Goal: Task Accomplishment & Management: Manage account settings

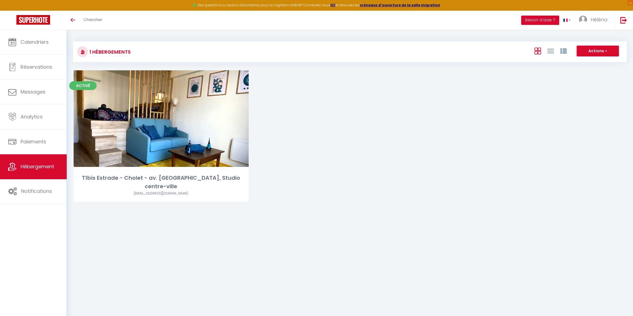
click at [610, 52] on button "Actions" at bounding box center [598, 51] width 42 height 11
click at [469, 93] on div "Activé Editer T1bis Estrade - Cholet - av. Gambetta · L'Estrade, Studio centre-…" at bounding box center [350, 142] width 566 height 145
click at [596, 22] on span "Héléna" at bounding box center [599, 19] width 17 height 7
click at [586, 36] on link "Paramètres" at bounding box center [592, 37] width 40 height 9
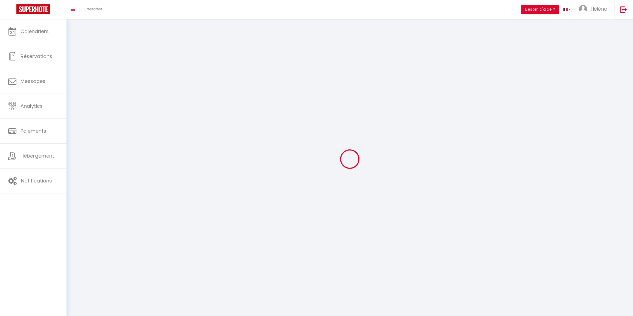
type input "Héléna"
type input "Rabréaud"
type input "0672462632"
type input "1 La Frapperie"
type input "85500"
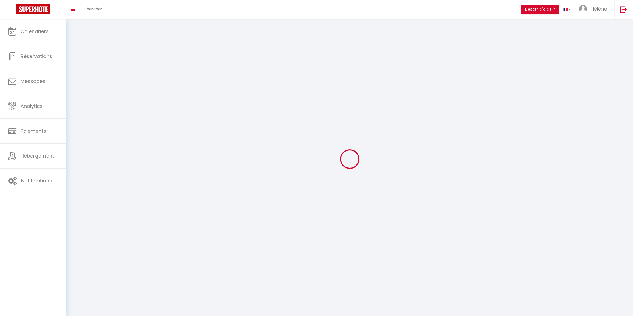
type input "Beaurepaire"
type input "hAsiIwN29O7oEmykCGhS37PXd"
type input "bZsXwrKZegZHGMHlNElV4oZjb"
type input "hAsiIwN29O7oEmykCGhS37PXd"
type input "bZsXwrKZegZHGMHlNElV4oZjb"
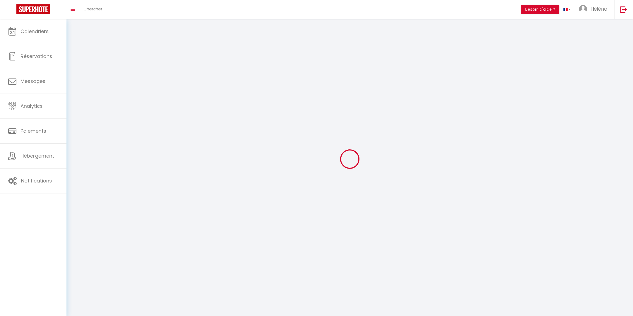
type input "https://app.superhote.com/#/get-available-rentals/bZsXwrKZegZHGMHlNElV4oZjb"
select select "28"
select select "fr"
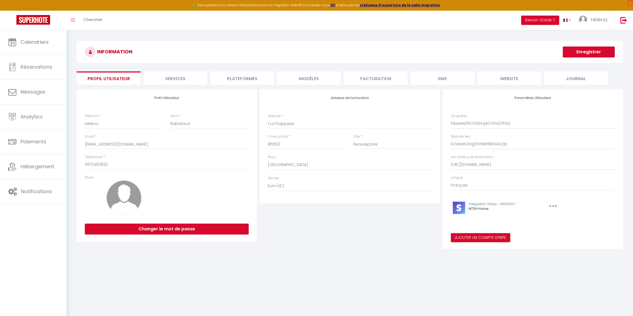
click at [253, 75] on li "Plateformes" at bounding box center [242, 77] width 64 height 13
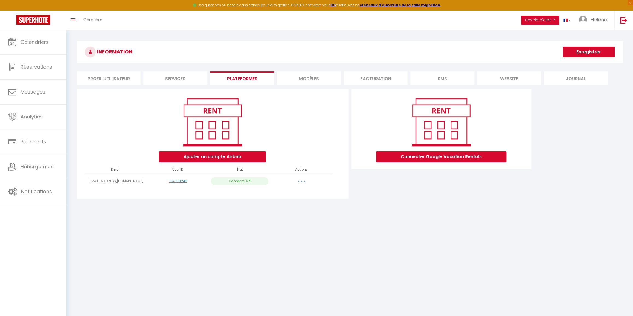
click at [302, 180] on button "button" at bounding box center [301, 181] width 15 height 9
click at [297, 193] on link "Importer les appartements" at bounding box center [277, 193] width 60 height 9
select select "64062"
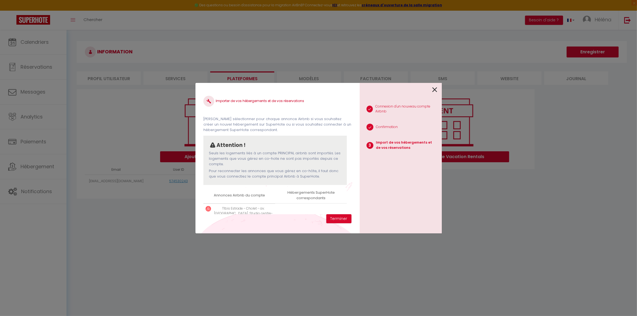
scroll to position [45, 0]
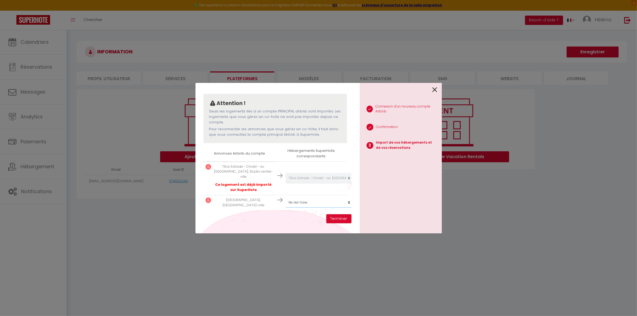
click at [302, 198] on select "Créer un nouvel hébergement Ne rien faire T1bis Estrade - Cholet - av. Gambetta…" at bounding box center [318, 202] width 67 height 10
select select "create_new"
click at [285, 197] on select "Créer un nouvel hébergement Ne rien faire T1bis Estrade - Cholet - av. Gambetta…" at bounding box center [318, 202] width 67 height 10
click at [335, 219] on button "Terminer" at bounding box center [338, 218] width 25 height 9
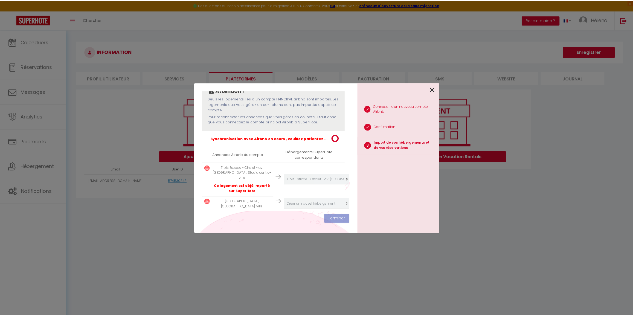
scroll to position [59, 0]
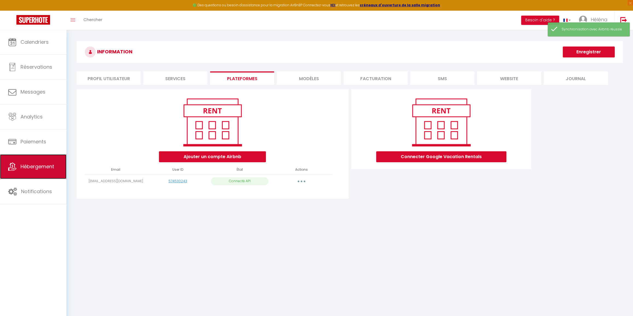
click at [36, 166] on span "Hébergement" at bounding box center [38, 166] width 34 height 7
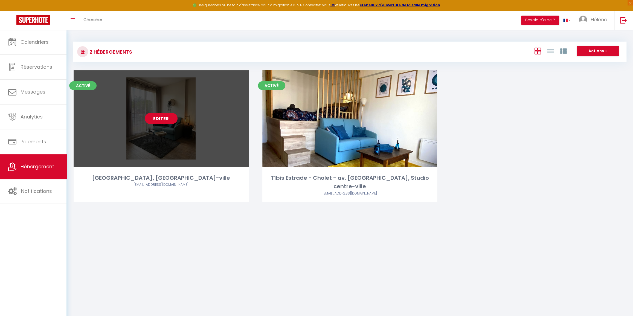
click at [162, 117] on link "Editer" at bounding box center [161, 118] width 33 height 11
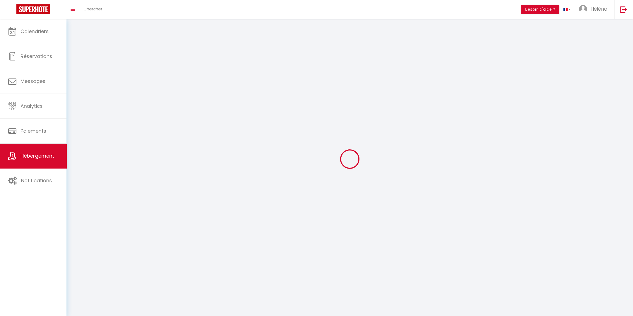
select select "1"
select select
select select "28"
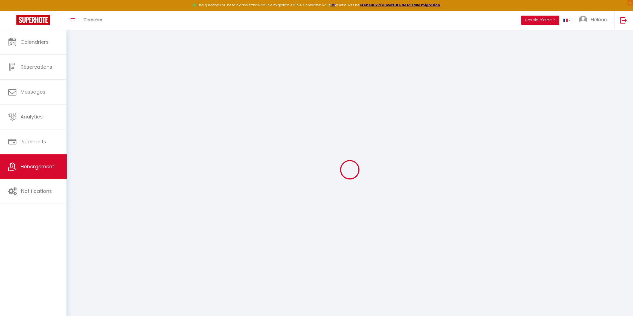
select select
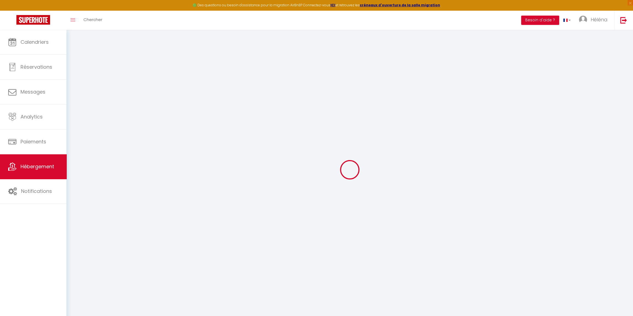
select select
checkbox input "false"
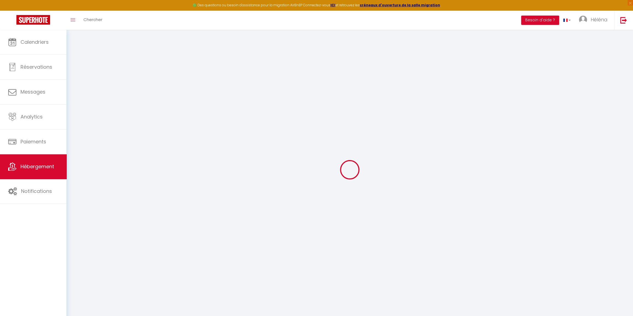
select select
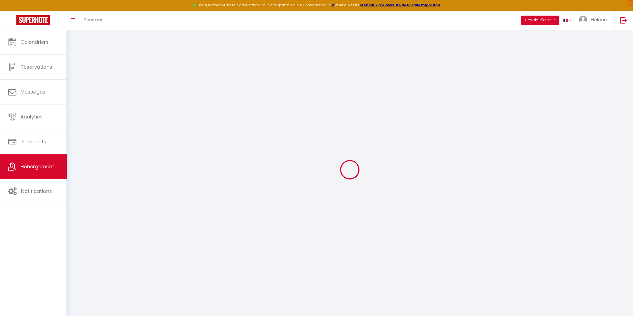
select select
checkbox input "false"
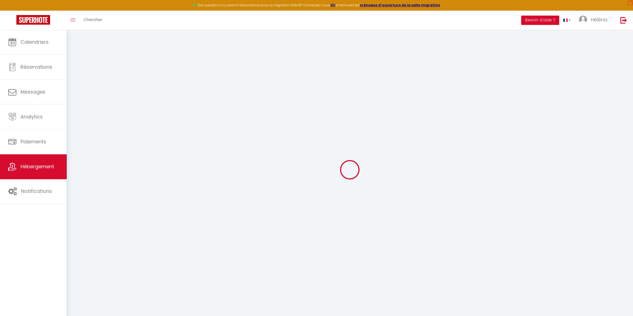
checkbox input "false"
select select
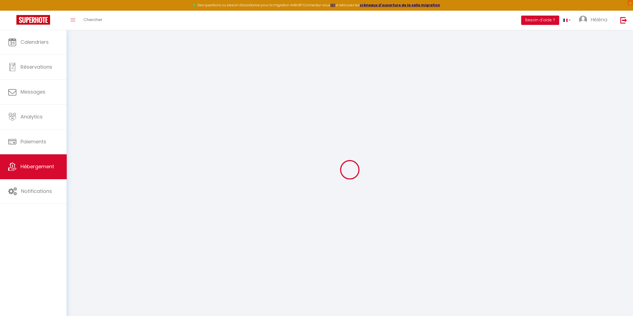
select select
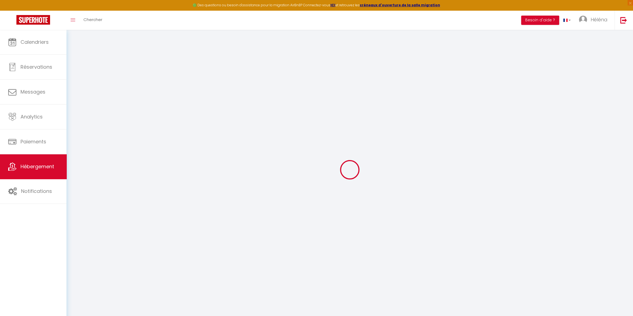
checkbox input "false"
select select
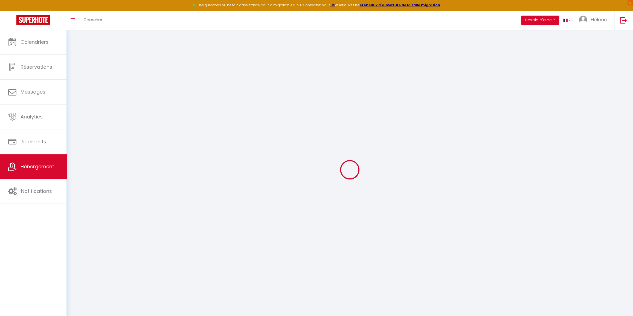
select select
type input "[GEOGRAPHIC_DATA], [GEOGRAPHIC_DATA]-ville"
select select "0"
type input "55"
select select
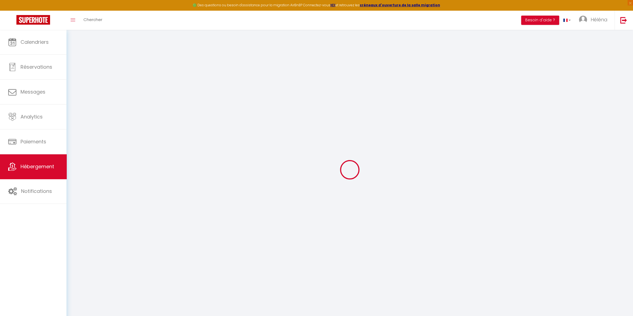
select select
type input "55 Avenue Léon Gambetta"
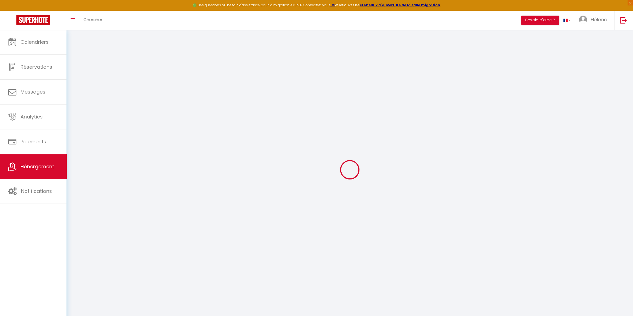
type input "49300"
type input "Cholet"
type input "[EMAIL_ADDRESS][DOMAIN_NAME]"
select select
checkbox input "false"
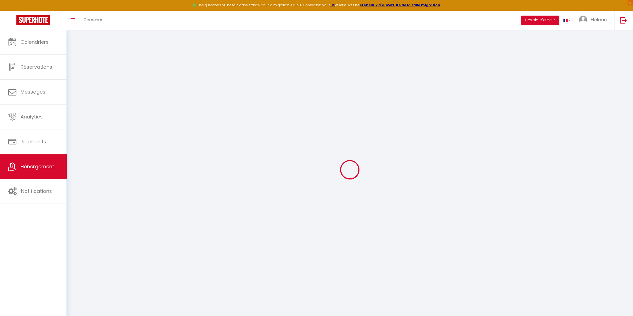
checkbox input "false"
type input "0"
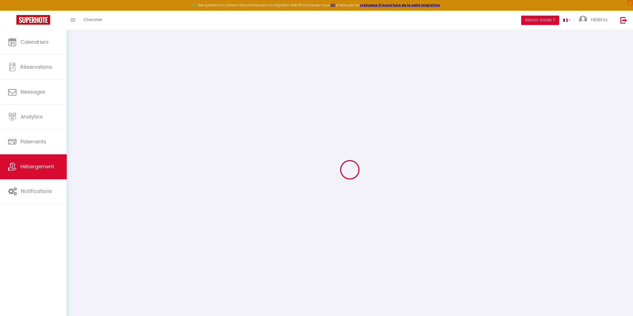
type input "0"
select select
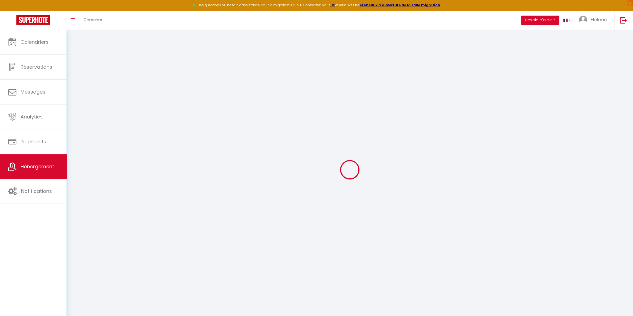
select select
checkbox input "false"
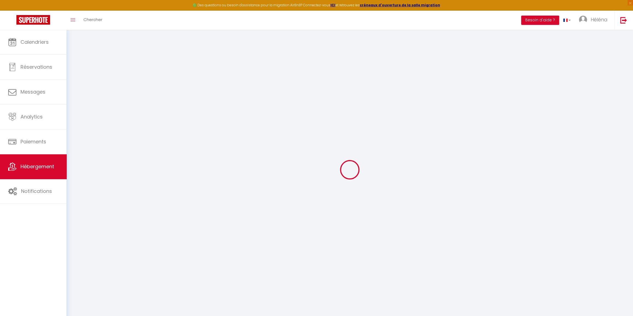
checkbox input "false"
select select
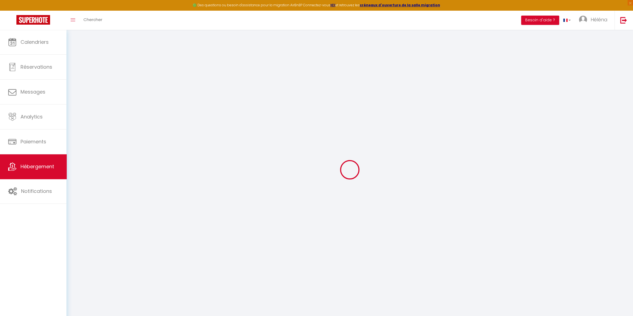
select select
checkbox input "false"
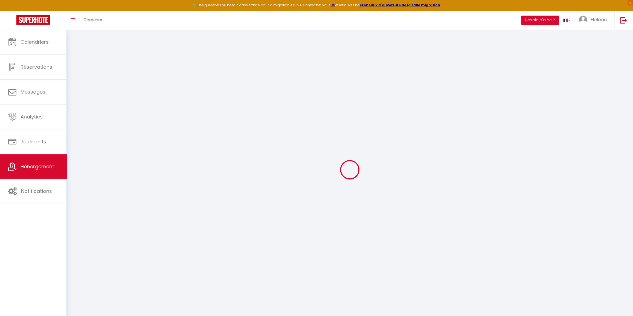
checkbox input "false"
select select
checkbox input "false"
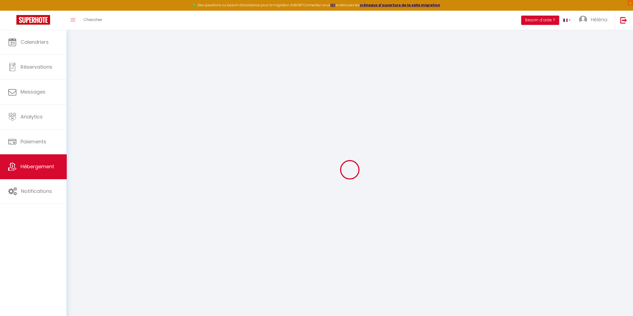
checkbox input "false"
select select "16:00"
select select "23:45"
select select "11:00"
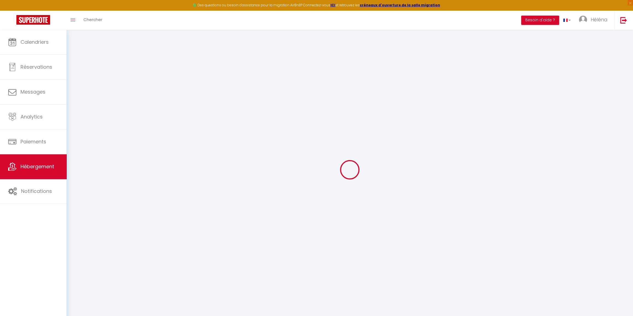
select select "30"
select select "120"
select select
checkbox input "false"
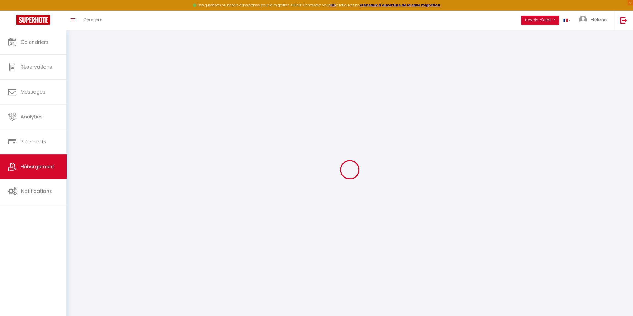
checkbox input "false"
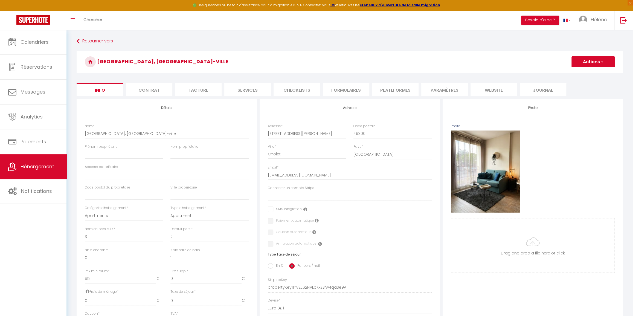
select select
checkbox input "false"
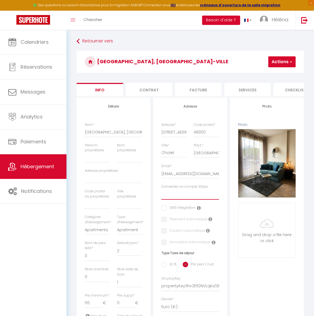
click at [173, 200] on select "MTSH Home" at bounding box center [189, 194] width 57 height 10
select select "13561"
click at [161, 193] on select "MTSH Home" at bounding box center [189, 194] width 57 height 10
checkbox input "false"
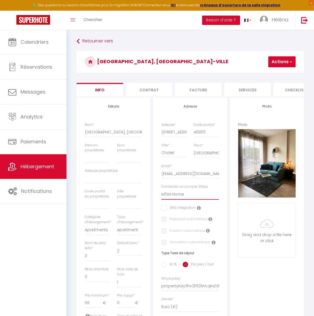
checkbox input "false"
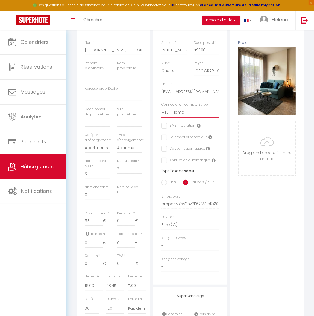
scroll to position [99, 0]
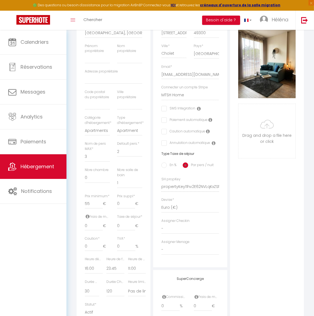
click at [165, 168] on input "En %" at bounding box center [163, 164] width 5 height 5
radio input "true"
checkbox input "false"
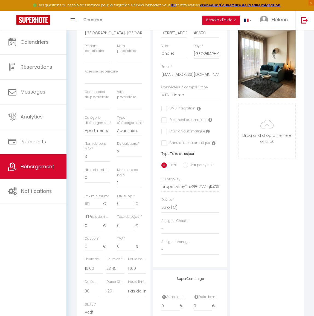
checkbox input "false"
click at [85, 231] on input "0" at bounding box center [88, 226] width 7 height 10
type input "2"
checkbox input "false"
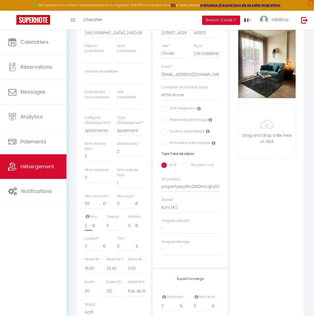
checkbox input "false"
type input "25"
checkbox input "false"
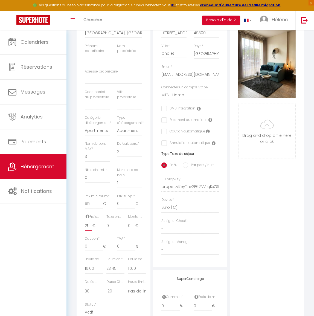
checkbox input "false"
type input "25"
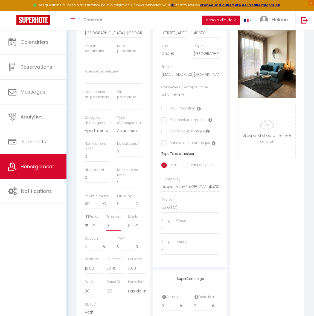
click at [109, 231] on input "0" at bounding box center [113, 226] width 14 height 10
click at [106, 235] on div "Taxe en % * 0" at bounding box center [114, 225] width 22 height 22
click at [107, 231] on input "0" at bounding box center [113, 226] width 14 height 10
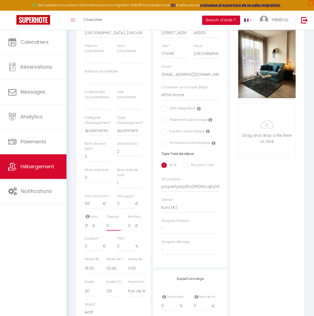
click at [107, 231] on input "0" at bounding box center [113, 226] width 14 height 10
type input "3"
checkbox input "false"
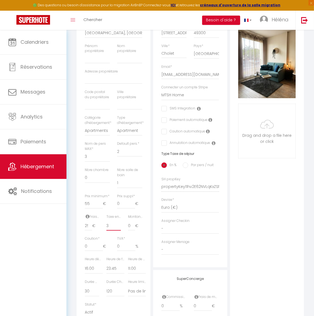
checkbox input "false"
type input "3"
click at [130, 231] on input "0" at bounding box center [131, 226] width 7 height 10
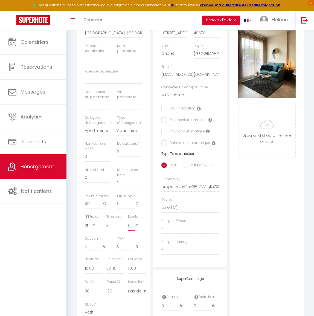
type input "2"
checkbox input "false"
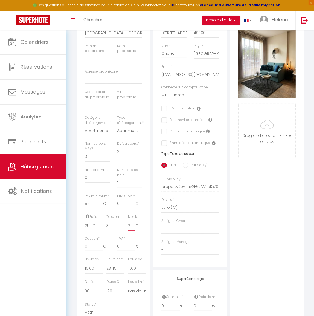
type input "20"
checkbox input "false"
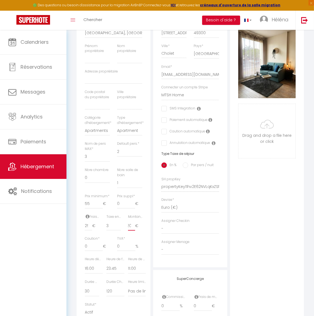
type input "200"
checkbox input "false"
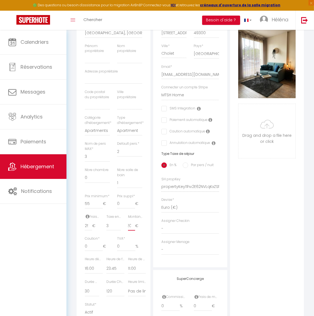
scroll to position [0, 3]
type input "200"
click at [87, 251] on input "0" at bounding box center [94, 246] width 18 height 10
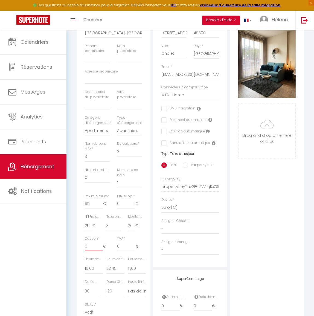
click at [87, 251] on input "0" at bounding box center [94, 246] width 18 height 10
type input "3"
checkbox input "false"
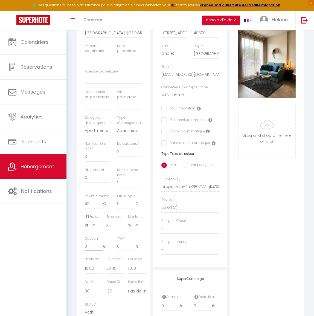
checkbox input "false"
type input "30"
checkbox input "false"
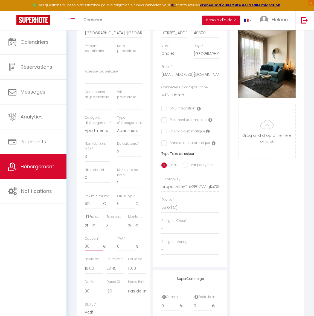
checkbox input "false"
type input "300"
checkbox input "false"
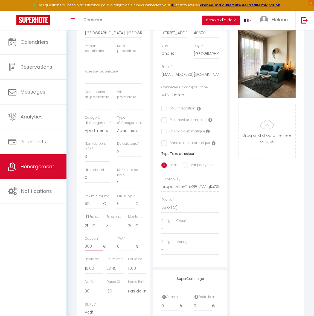
checkbox input "false"
type input "300"
click at [113, 274] on select "00:00 00:15 00:30 00:45 01:00 01:15 01:30 01:45 02:00 02:15 02:30 02:45 03:00" at bounding box center [115, 268] width 18 height 10
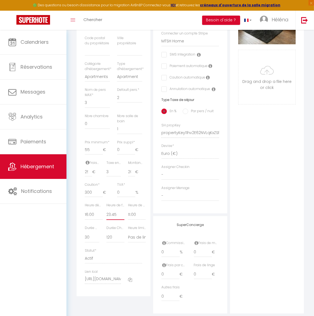
scroll to position [169, 0]
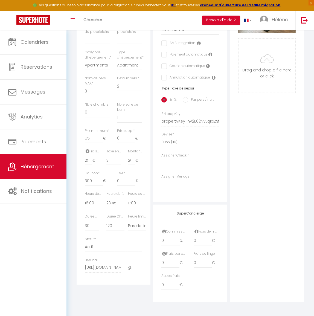
click at [150, 205] on div "Détails Nom * Cocon Lumière, Studio centre-ville Prénom propriétaire Nom propri…" at bounding box center [114, 109] width 74 height 352
click at [88, 230] on select "15 30 45 60 75 90 105 120 135 150 165 180 195 210" at bounding box center [92, 226] width 14 height 10
select select "15"
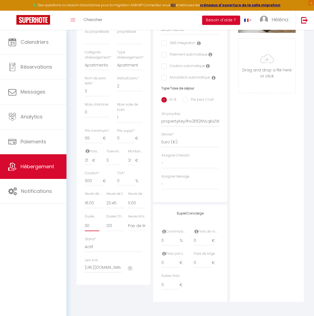
click at [85, 226] on select "15 30 45 60 75 90 105 120 135 150 165 180 195 210" at bounding box center [92, 226] width 14 height 10
checkbox input "false"
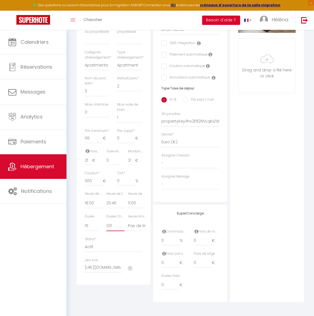
click at [114, 230] on select "15 30 45 60 75 90 105 120 135 150 165 180 195 210" at bounding box center [115, 226] width 18 height 10
select select "60"
click at [106, 226] on select "15 30 45 60 75 90 105 120 135 150 165 180 195 210" at bounding box center [115, 226] width 18 height 10
checkbox input "false"
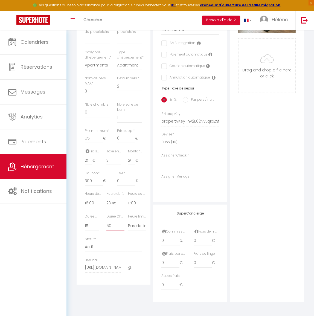
checkbox input "false"
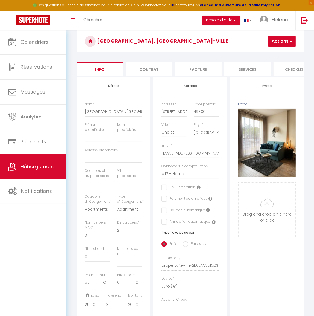
scroll to position [0, 0]
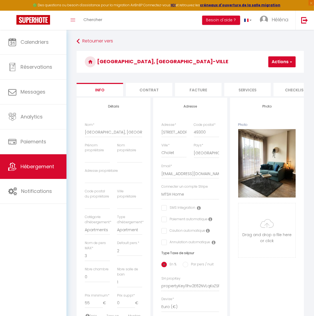
click at [289, 61] on span "button" at bounding box center [291, 61] width 4 height 5
click at [260, 72] on input "Enregistrer" at bounding box center [252, 73] width 20 height 5
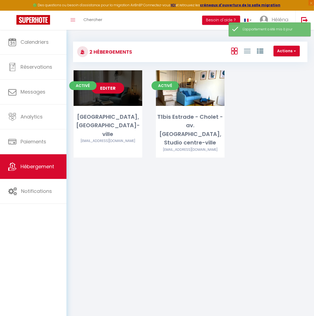
click at [111, 88] on link "Editer" at bounding box center [107, 88] width 33 height 11
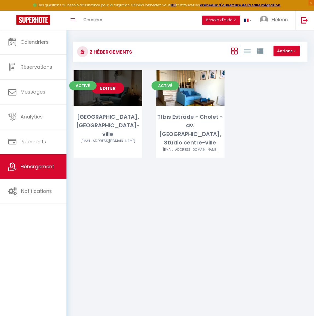
click at [108, 89] on link "Editer" at bounding box center [107, 88] width 33 height 11
select select "3"
select select "2"
select select "1"
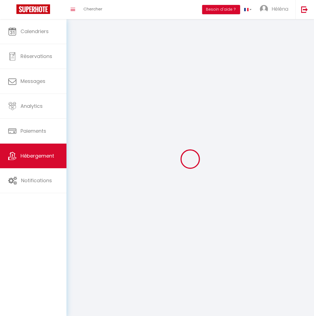
select select
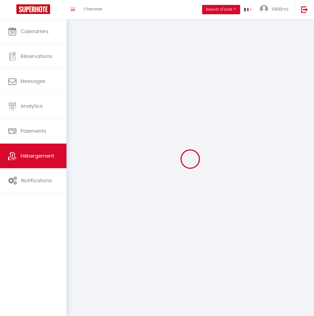
checkbox input "false"
select select
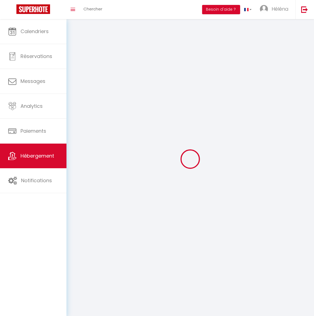
select select
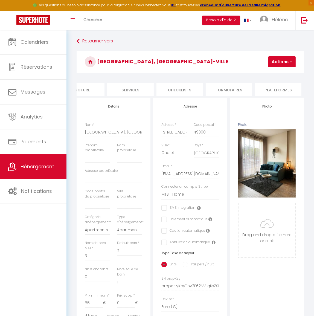
scroll to position [0, 165]
click at [235, 92] on li "Plateformes" at bounding box center [230, 89] width 47 height 13
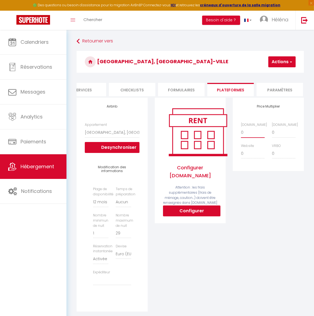
click at [250, 137] on select "0 + 1 % + 2 % + 3 % + 4 % + 5 % + 6 % + 7 % + 8 % + 9 %" at bounding box center [253, 132] width 24 height 10
click at [241, 131] on select "0 + 1 % + 2 % + 3 % + 4 % + 5 % + 6 % + 7 % + 8 % + 9 %" at bounding box center [253, 132] width 24 height 10
click at [256, 158] on select "0 + 1 % + 2 % + 3 % + 4 % + 5 % + 6 % + 7 % + 8 % + 9 %" at bounding box center [253, 153] width 24 height 10
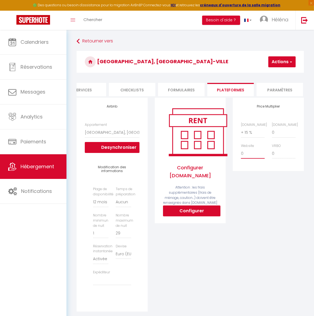
click at [241, 152] on select "0 + 1 % + 2 % + 3 % + 4 % + 5 % + 6 % + 7 % + 8 % + 9 %" at bounding box center [253, 153] width 24 height 10
click at [283, 136] on select "0 + 1 % + 2 % + 3 % + 4 % + 5 % + 6 % + 7 % + 8 % + 9 %" at bounding box center [284, 132] width 24 height 10
click at [272, 131] on select "0 + 1 % + 2 % + 3 % + 4 % + 5 % + 6 % + 7 % + 8 % + 9 %" at bounding box center [284, 132] width 24 height 10
click at [287, 62] on button "Actions" at bounding box center [281, 61] width 27 height 11
click at [274, 72] on link "Enregistrer" at bounding box center [273, 73] width 43 height 7
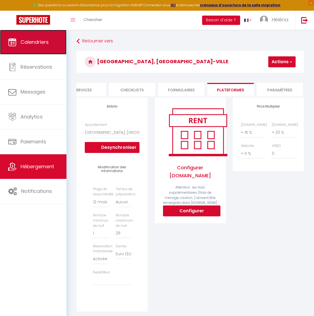
click at [36, 42] on span "Calendriers" at bounding box center [35, 42] width 28 height 7
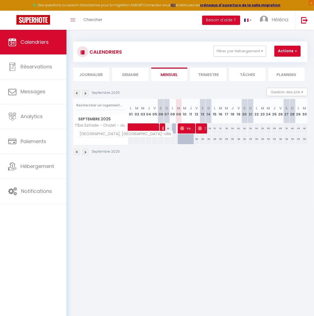
click at [96, 137] on span "[GEOGRAPHIC_DATA], [GEOGRAPHIC_DATA]-ville" at bounding box center [124, 134] width 95 height 7
click at [85, 152] on img at bounding box center [85, 152] width 6 height 6
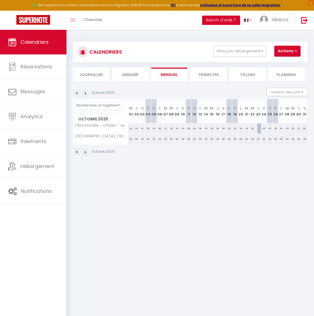
click at [75, 153] on img at bounding box center [77, 152] width 6 height 6
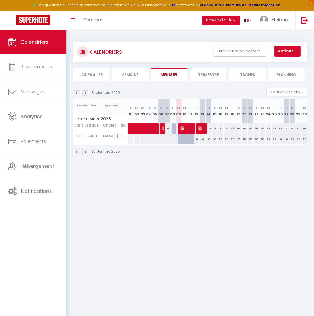
click at [216, 75] on li "Trimestre" at bounding box center [208, 74] width 36 height 13
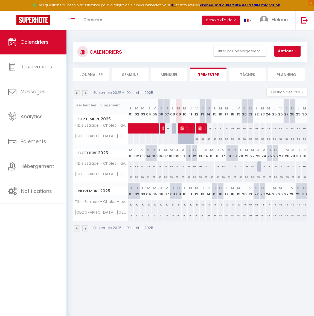
click at [85, 227] on img at bounding box center [85, 228] width 6 height 6
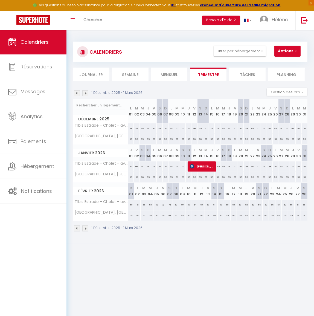
click at [85, 227] on img at bounding box center [85, 228] width 6 height 6
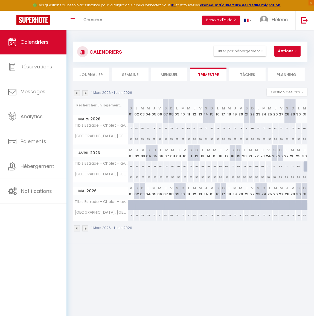
click at [85, 227] on img at bounding box center [85, 228] width 6 height 6
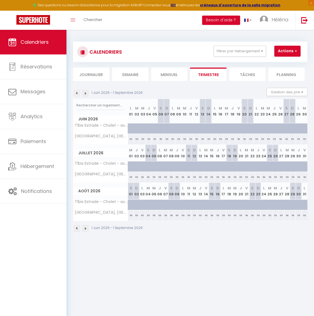
click at [85, 227] on img at bounding box center [85, 228] width 6 height 6
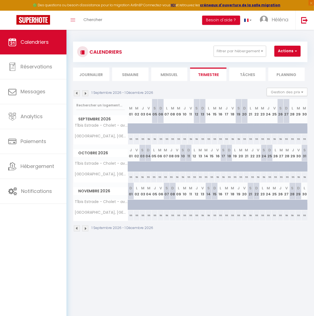
click at [85, 227] on img at bounding box center [85, 228] width 6 height 6
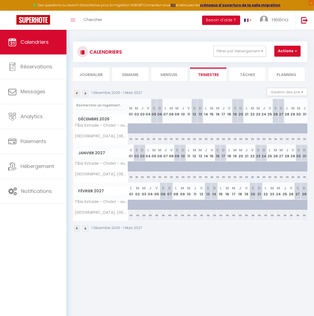
click at [85, 227] on img at bounding box center [85, 228] width 6 height 6
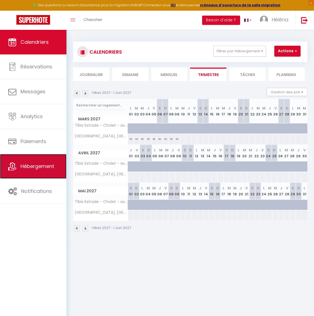
click at [39, 168] on span "Hébergement" at bounding box center [38, 166] width 34 height 7
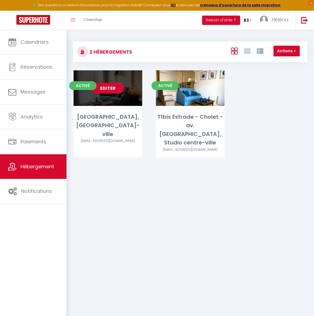
click at [106, 88] on link "Editer" at bounding box center [107, 88] width 33 height 11
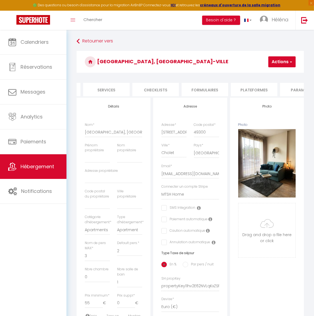
scroll to position [0, 144]
click at [244, 90] on li "Plateformes" at bounding box center [251, 89] width 47 height 13
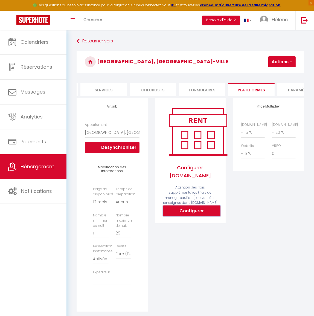
click at [199, 216] on button "Configurer" at bounding box center [191, 210] width 57 height 11
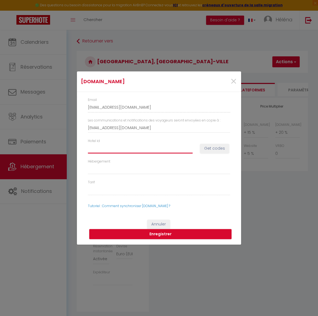
click at [113, 150] on input "Hotel id" at bounding box center [140, 148] width 105 height 10
paste input "14912008"
click at [133, 170] on select "Hébergement" at bounding box center [159, 169] width 142 height 10
click at [132, 178] on div "Hébergement" at bounding box center [158, 169] width 149 height 21
drag, startPoint x: 132, startPoint y: 193, endPoint x: 132, endPoint y: 185, distance: 7.9
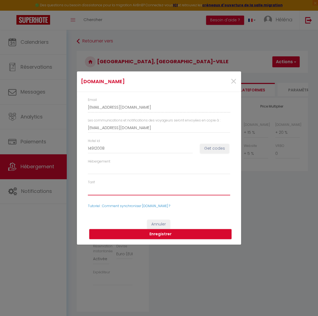
click at [132, 193] on select "Tarif" at bounding box center [159, 190] width 142 height 10
drag, startPoint x: 135, startPoint y: 172, endPoint x: 134, endPoint y: 179, distance: 6.6
click at [135, 172] on select "Hébergement" at bounding box center [159, 169] width 142 height 10
click at [134, 200] on div "Tarif" at bounding box center [158, 190] width 149 height 21
click at [136, 193] on select "Tarif" at bounding box center [159, 190] width 142 height 10
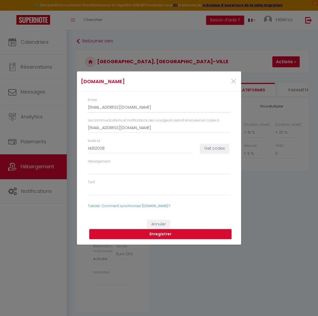
click at [169, 233] on button "Enregistrer" at bounding box center [160, 234] width 142 height 10
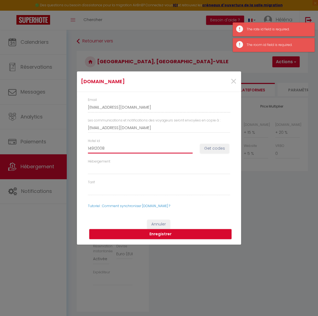
click at [128, 148] on input "14912008" at bounding box center [140, 148] width 105 height 10
click at [123, 173] on select "Hébergement" at bounding box center [159, 169] width 142 height 10
click at [120, 192] on select "Tarif" at bounding box center [159, 190] width 142 height 10
click at [233, 77] on span "×" at bounding box center [233, 81] width 7 height 16
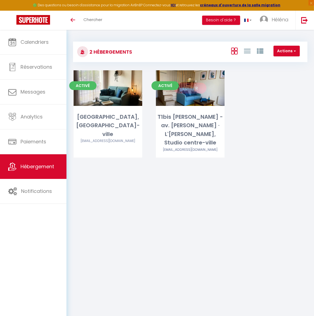
click at [191, 86] on link "Editer" at bounding box center [190, 88] width 33 height 11
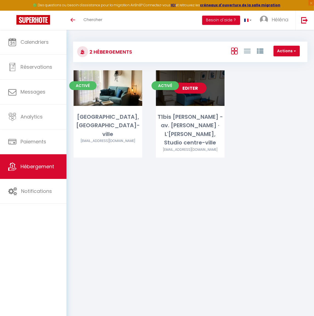
click at [197, 83] on link "Editer" at bounding box center [190, 88] width 33 height 11
select select "3"
select select "2"
select select "1"
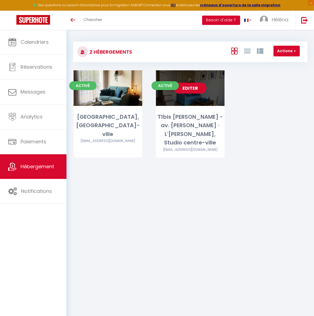
select select
select select "28"
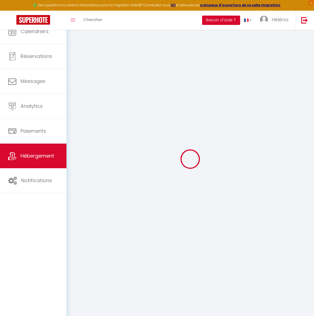
select select
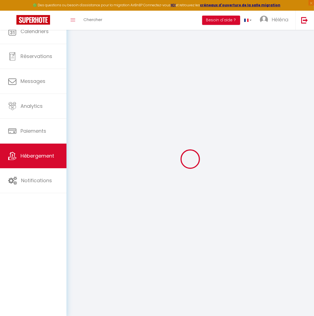
select select
checkbox input "false"
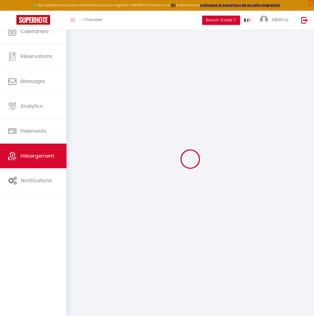
select select
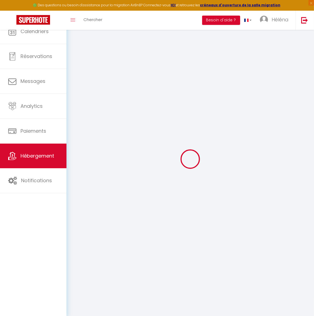
select select
checkbox input "false"
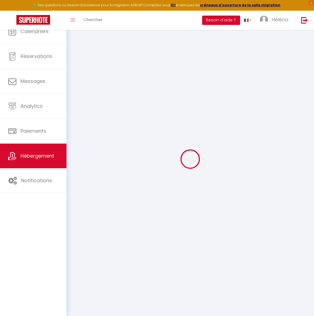
checkbox input "false"
select select
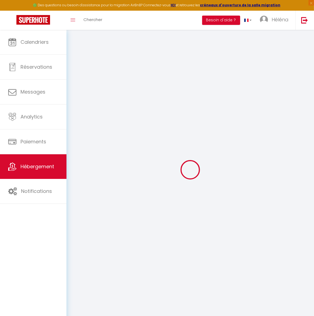
select select
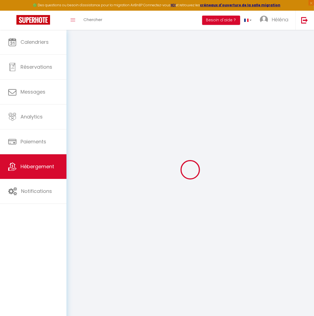
select select
checkbox input "false"
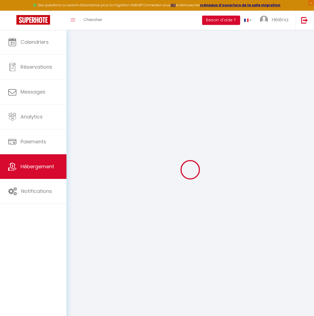
select select
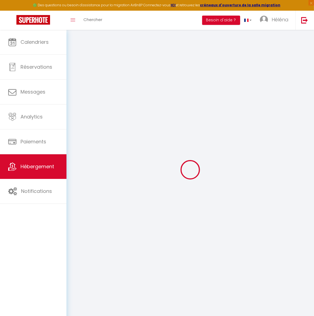
select select
checkbox input "false"
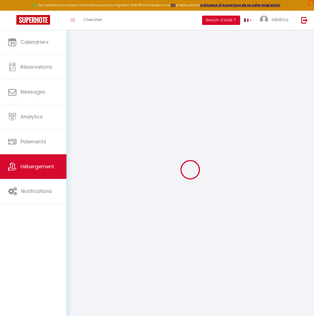
checkbox input "false"
select select
type input "T1bis [PERSON_NAME] - av. [PERSON_NAME] · L'[PERSON_NAME], Studio centre-ville"
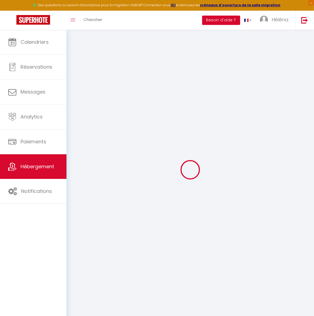
select select "0"
type input "50"
type input "5"
type input "25"
type input "3"
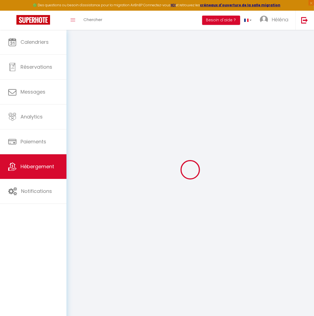
type input "200"
type input "300"
select select
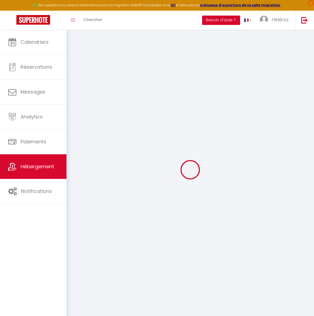
select select
type input "[STREET_ADDRESS][PERSON_NAME]"
type input "49300"
type input "Cholet"
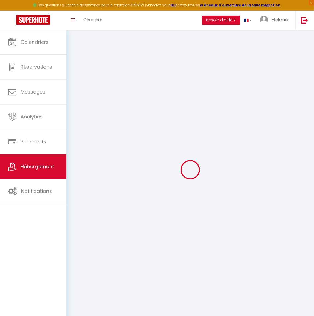
type input "[EMAIL_ADDRESS][DOMAIN_NAME]"
select select "13561"
checkbox input "false"
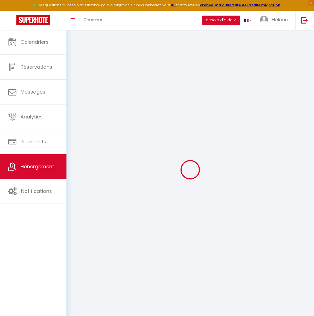
checkbox input "false"
radio input "true"
type input "0"
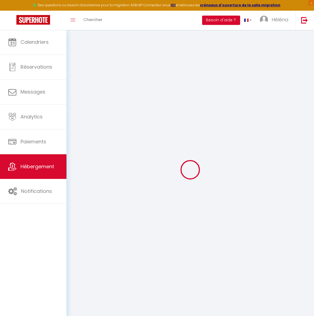
type input "0"
select select "44025"
select select
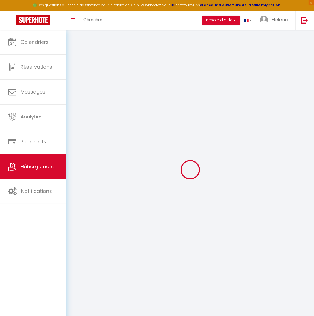
select select
checkbox input "false"
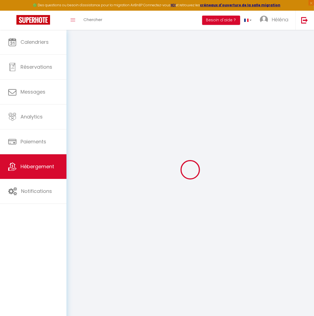
checkbox input "false"
select select
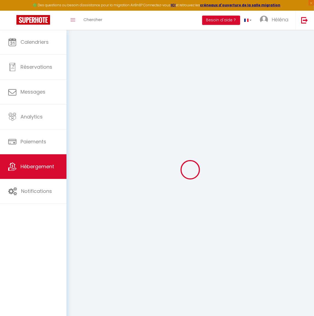
select select
checkbox input "false"
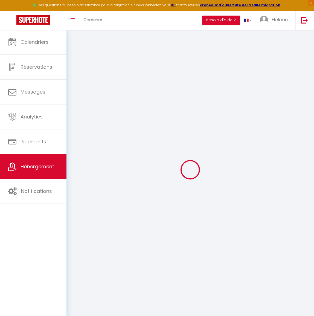
select select
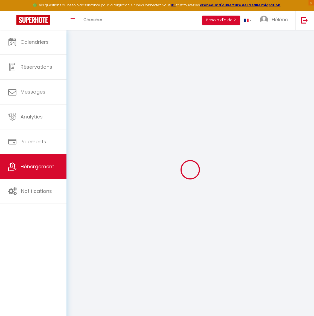
checkbox input "false"
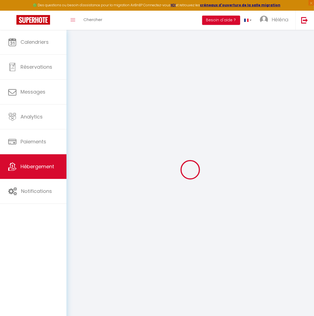
checkbox input "false"
select select "16:00"
select select
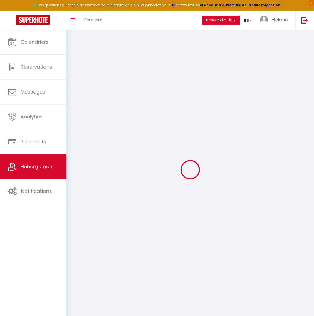
select select "11:00"
select select "15"
select select "60"
select select
checkbox input "false"
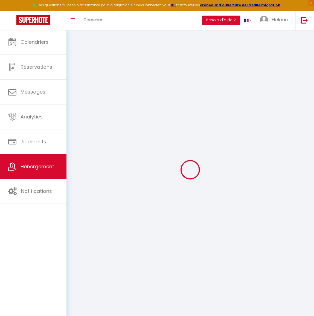
checkbox input "false"
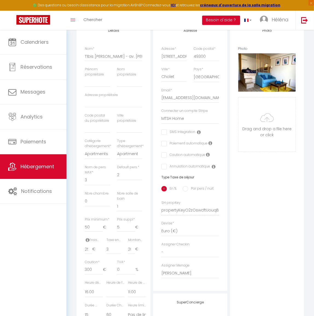
scroll to position [99, 0]
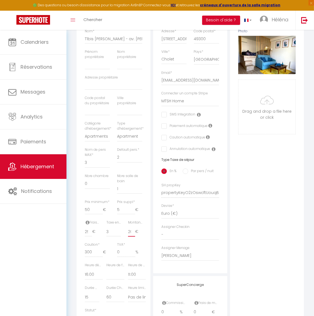
drag, startPoint x: 129, startPoint y: 233, endPoint x: 135, endPoint y: 233, distance: 6.3
click at [135, 233] on div "200 €" at bounding box center [135, 232] width 14 height 10
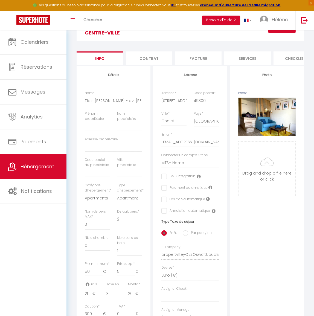
scroll to position [19, 0]
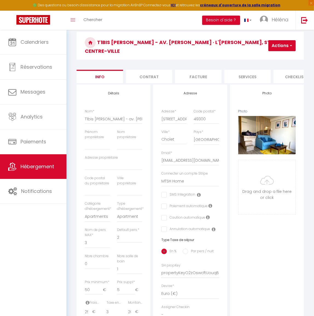
click at [159, 71] on li "Contrat" at bounding box center [149, 76] width 47 height 13
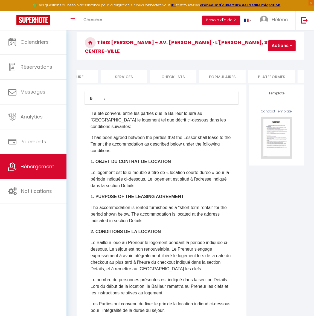
scroll to position [0, 125]
click at [273, 70] on li "Plateformes" at bounding box center [270, 76] width 47 height 13
select select
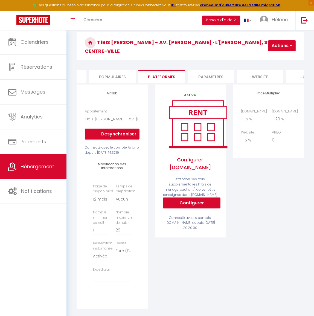
scroll to position [0, 265]
click at [233, 70] on li "website" at bounding box center [228, 76] width 47 height 13
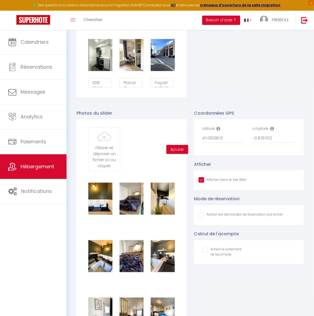
scroll to position [716, 0]
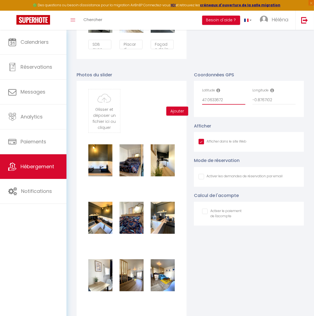
click at [217, 96] on input "47.0633672" at bounding box center [223, 100] width 43 height 10
click at [265, 98] on input "-0.8767102" at bounding box center [273, 100] width 43 height 10
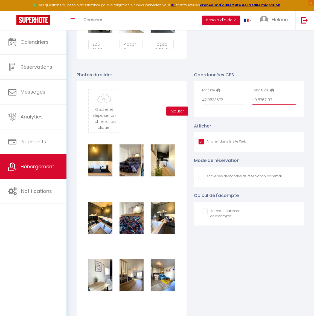
click at [265, 98] on input "-0.8767102" at bounding box center [273, 100] width 43 height 10
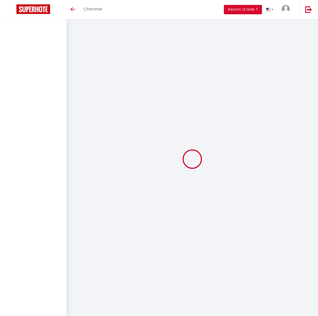
select select
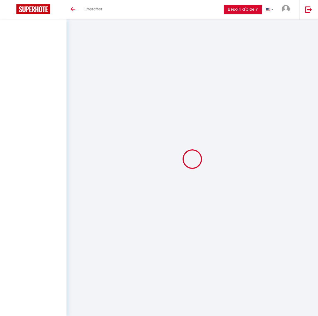
select select
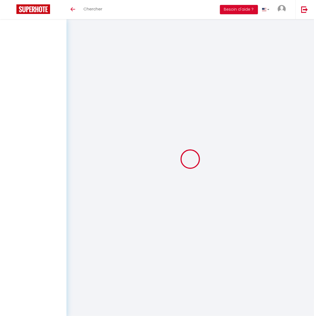
select select
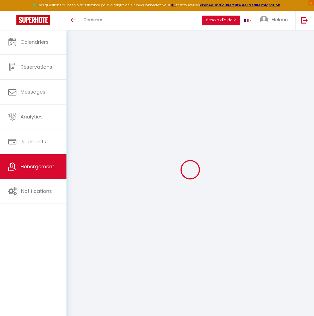
type input "helena-rabreaud-0qdhct1z_property@reply.superhote.com"
type input "[EMAIL_ADDRESS][DOMAIN_NAME]"
select select
select select "7856-1506488260827837550"
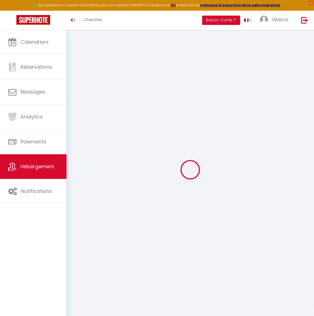
select select
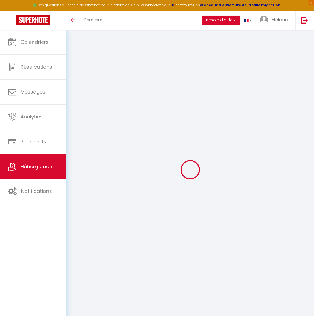
select select
select select "+ 15 %"
select select "+ 20 %"
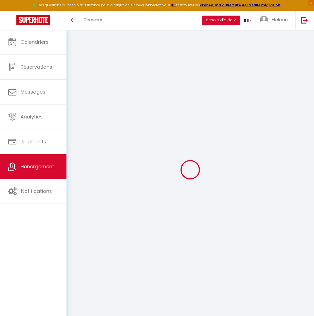
select select "+ 5 %"
select select "365"
select select "EUR"
select select
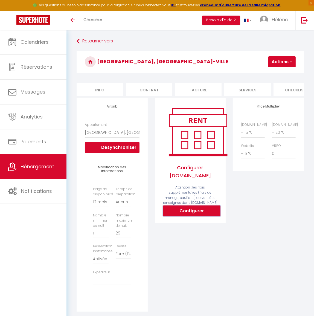
click at [198, 213] on button "Configurer" at bounding box center [191, 210] width 57 height 11
select select
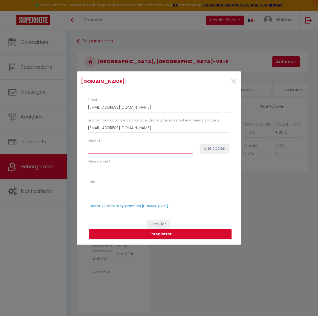
click at [132, 150] on input "Hotel id" at bounding box center [140, 148] width 105 height 10
paste input "14912008"
type input "14912008"
select select
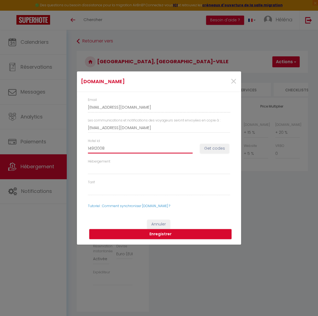
select select
type input "14912008"
click at [129, 166] on select "Hébergement" at bounding box center [159, 169] width 142 height 10
click at [126, 191] on select "Tarif" at bounding box center [159, 190] width 142 height 10
click at [155, 234] on button "Enregistrer" at bounding box center [160, 234] width 142 height 10
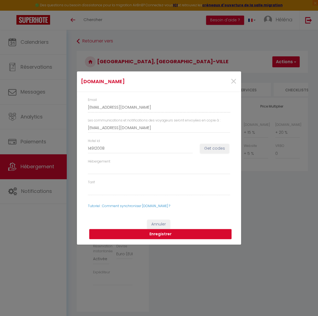
select select
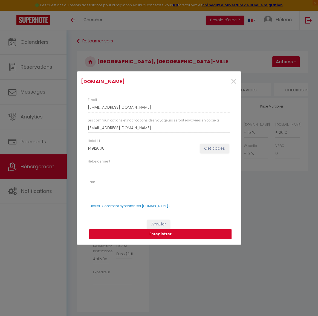
select select
click at [215, 147] on button "Get codes" at bounding box center [214, 148] width 29 height 9
select select
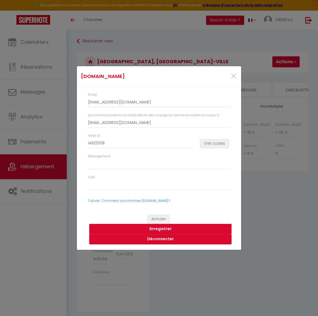
click at [168, 228] on button "Enregistrer" at bounding box center [160, 229] width 142 height 10
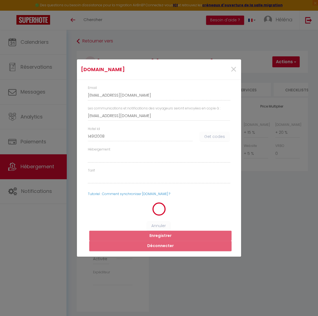
select select
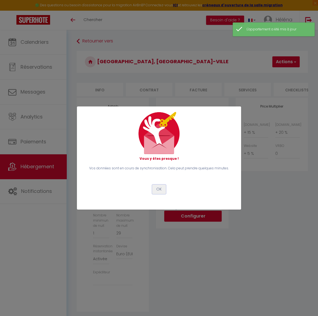
click at [161, 190] on button "OK" at bounding box center [159, 189] width 14 height 9
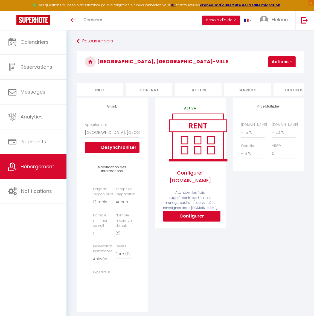
click at [283, 63] on button "Actions" at bounding box center [281, 61] width 27 height 11
click at [273, 72] on link "Enregistrer" at bounding box center [273, 73] width 43 height 7
select select "365"
select select "EUR"
select select
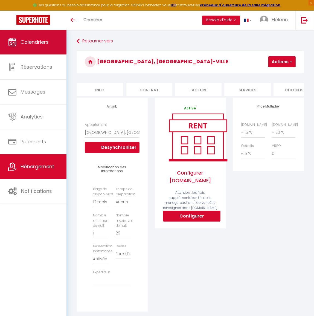
click at [41, 43] on span "Calendriers" at bounding box center [35, 42] width 28 height 7
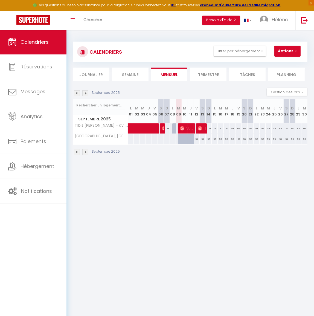
click at [86, 151] on img at bounding box center [85, 152] width 6 height 6
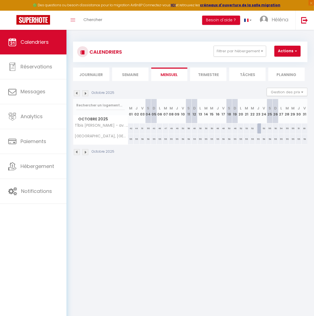
click at [86, 151] on img at bounding box center [85, 152] width 6 height 6
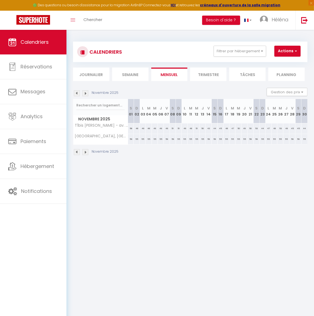
click at [86, 151] on img at bounding box center [85, 152] width 6 height 6
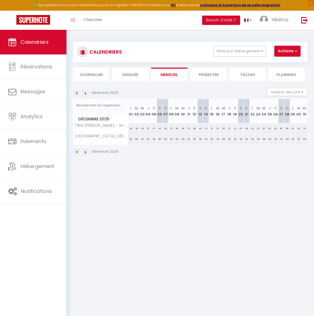
click at [86, 151] on img at bounding box center [85, 152] width 6 height 6
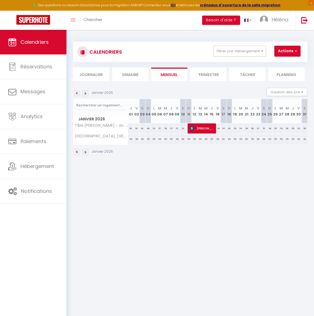
click at [86, 151] on img at bounding box center [85, 152] width 6 height 6
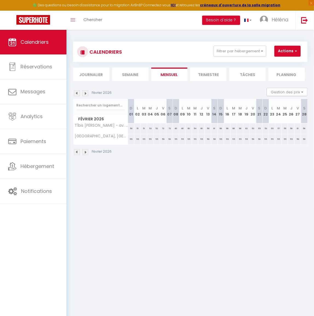
click at [86, 151] on img at bounding box center [85, 152] width 6 height 6
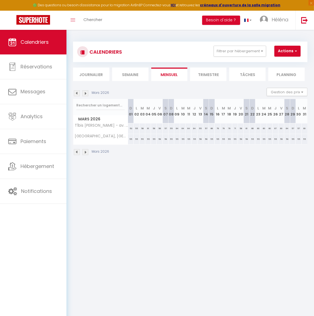
click at [86, 151] on img at bounding box center [85, 152] width 6 height 6
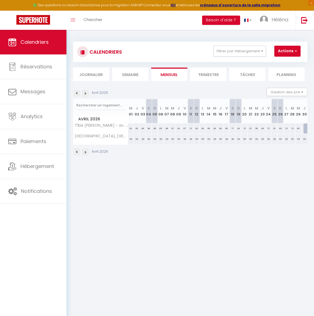
click at [86, 151] on img at bounding box center [85, 152] width 6 height 6
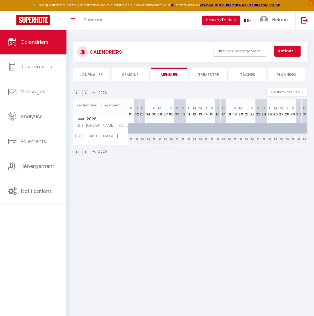
click at [86, 151] on img at bounding box center [85, 152] width 6 height 6
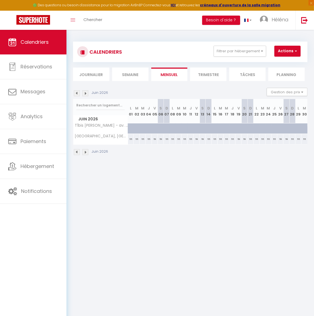
click at [86, 151] on img at bounding box center [85, 152] width 6 height 6
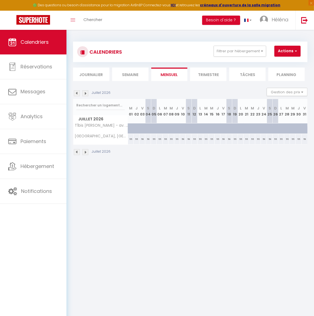
click at [86, 151] on img at bounding box center [85, 152] width 6 height 6
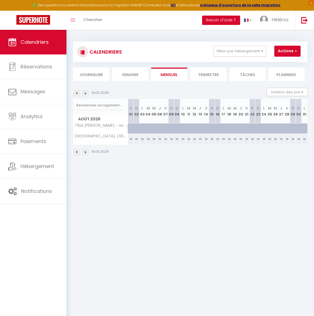
click at [86, 151] on img at bounding box center [85, 152] width 6 height 6
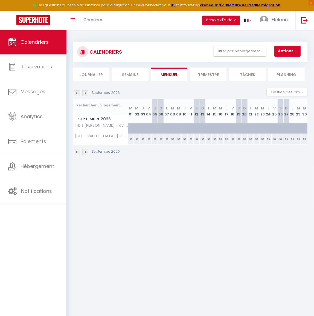
click at [86, 151] on img at bounding box center [85, 152] width 6 height 6
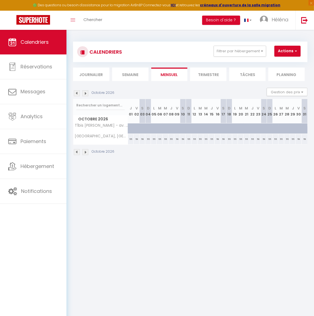
click at [76, 152] on img at bounding box center [77, 152] width 6 height 6
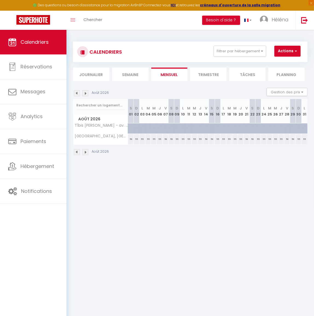
click at [76, 152] on img at bounding box center [77, 152] width 6 height 6
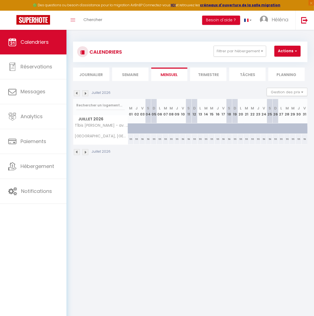
click at [76, 152] on img at bounding box center [77, 152] width 6 height 6
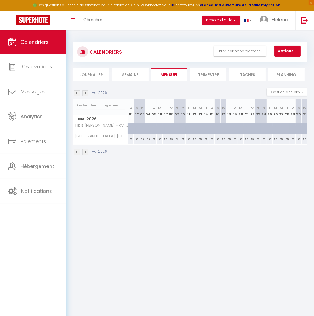
click at [76, 152] on img at bounding box center [77, 152] width 6 height 6
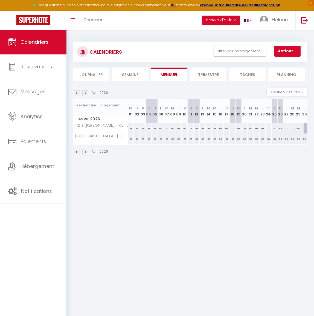
click at [76, 152] on img at bounding box center [77, 152] width 6 height 6
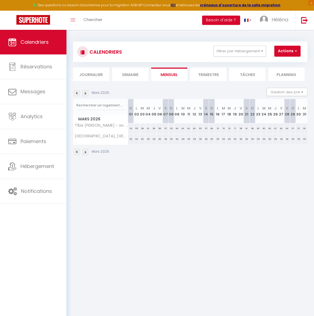
click at [76, 152] on img at bounding box center [77, 152] width 6 height 6
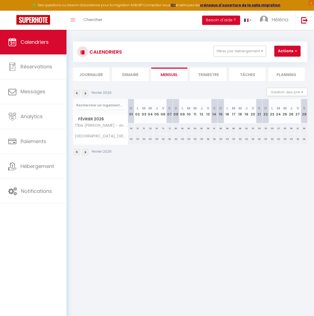
click at [76, 152] on img at bounding box center [77, 152] width 6 height 6
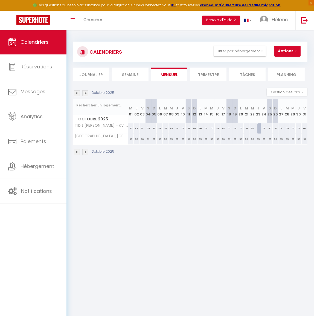
click at [76, 152] on img at bounding box center [77, 152] width 6 height 6
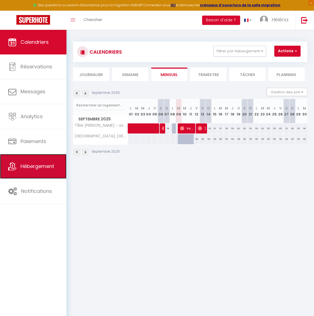
click at [38, 164] on span "Hébergement" at bounding box center [38, 166] width 34 height 7
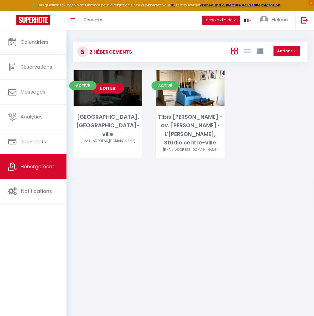
click at [115, 87] on link "Editer" at bounding box center [107, 88] width 33 height 11
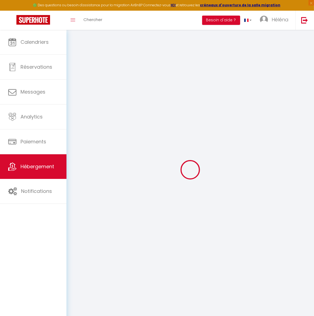
type input "Oups ! Les dates sélectionnées sont indisponibles."
type textarea "Malheureusement les dates sélectionnées sont indisponibles. Nous vous invitons …"
checkbox input "false"
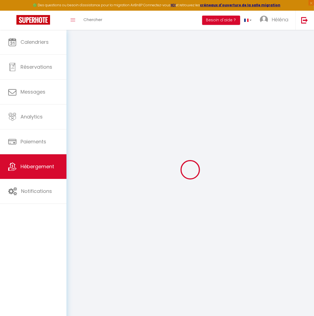
checkbox input "false"
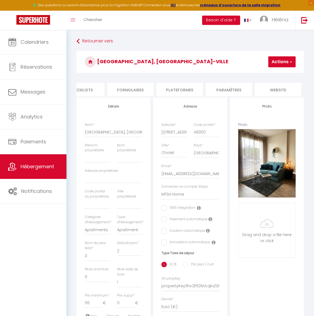
scroll to position [0, 247]
click at [251, 88] on li "website" at bounding box center [247, 89] width 47 height 13
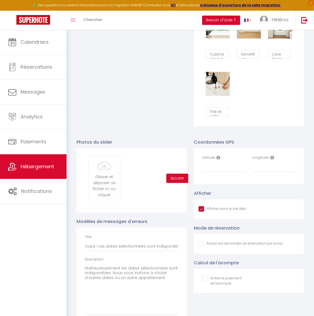
scroll to position [492, 0]
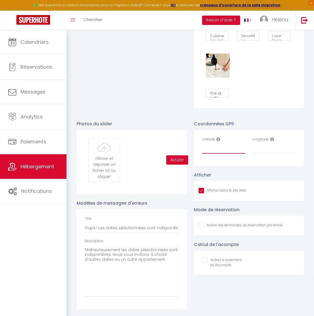
click at [225, 146] on input "Latitude" at bounding box center [223, 149] width 43 height 10
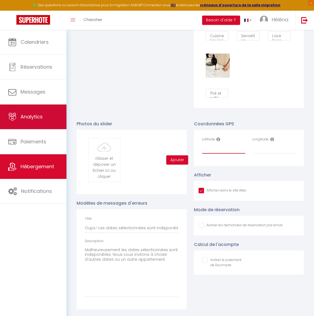
paste input "47.0633672"
type input "47.0633672"
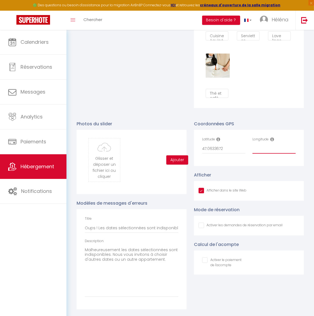
click at [282, 145] on input "Longitude" at bounding box center [273, 149] width 43 height 10
paste input "-0.8767102"
type input "-0.8767102"
click at [287, 124] on div "Coordonnées GPS Latitude 47.0633672 Longitude -0.8767102" at bounding box center [249, 143] width 110 height 46
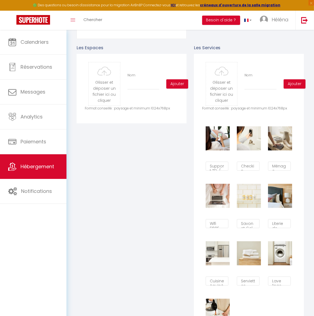
scroll to position [0, 0]
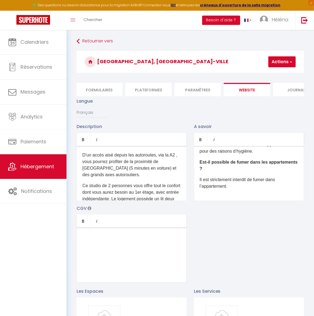
click at [290, 62] on span "button" at bounding box center [291, 61] width 4 height 5
click at [273, 74] on input "Enregistrer" at bounding box center [268, 73] width 20 height 5
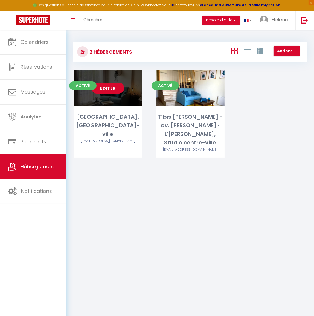
click at [111, 86] on link "Editer" at bounding box center [107, 88] width 33 height 11
click at [108, 88] on link "Editer" at bounding box center [107, 88] width 33 height 11
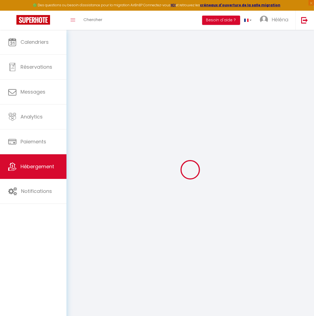
select select "16:00"
select select "23:45"
select select "11:00"
select select "15"
select select "60"
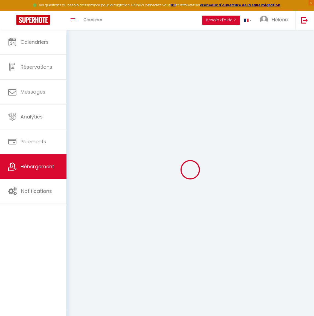
checkbox input "false"
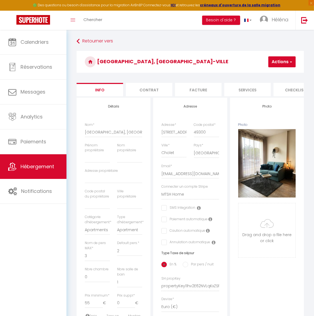
click at [241, 86] on li "Services" at bounding box center [247, 89] width 47 height 13
select select
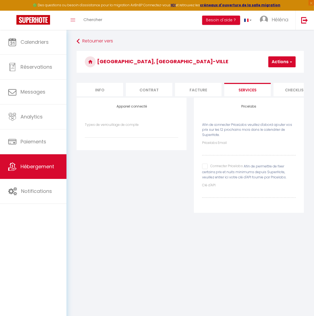
click at [218, 146] on label "Pricelabs Email" at bounding box center [214, 142] width 25 height 5
click at [222, 131] on span "Afin de connecter PriceLabs veuillez d'abord ajouter vos prix sur les 12 procha…" at bounding box center [247, 129] width 90 height 15
click at [204, 169] on input "Connecter Pricelabs" at bounding box center [222, 166] width 41 height 5
checkbox input "true"
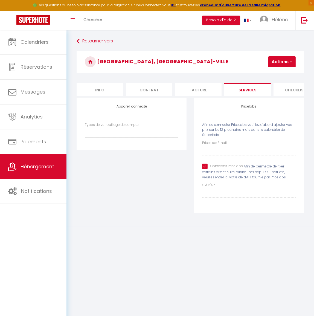
select select
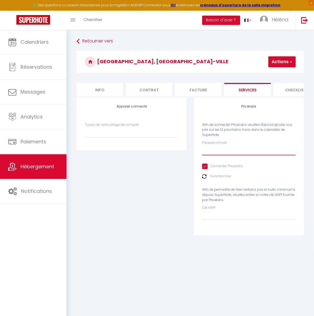
click at [221, 152] on input "Pricelabs Email" at bounding box center [249, 151] width 94 height 10
type input "[EMAIL_ADDRESS][DOMAIN_NAME]"
select select
click at [276, 59] on button "Actions" at bounding box center [281, 61] width 27 height 11
click at [273, 74] on link "Enregistrer" at bounding box center [273, 73] width 43 height 7
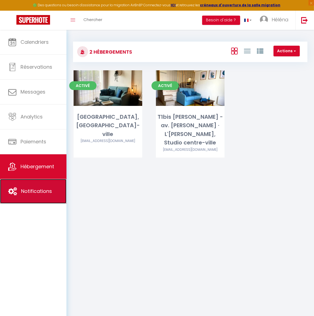
click at [37, 191] on span "Notifications" at bounding box center [36, 191] width 31 height 7
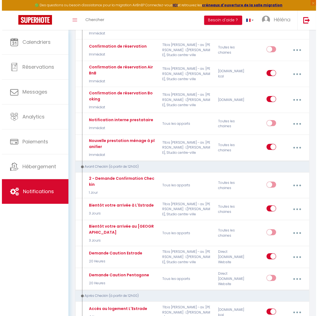
scroll to position [94, 0]
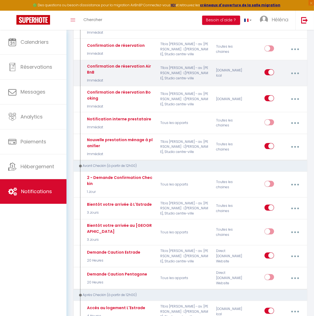
click at [297, 74] on button "button" at bounding box center [295, 73] width 14 height 10
click at [277, 83] on link "Editer" at bounding box center [280, 86] width 40 height 9
type input "Confirmation de réservation AirBnB"
select select "Immédiat"
select select
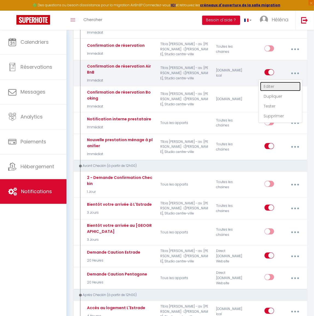
checkbox input "true"
checkbox input "false"
radio input "true"
type input "Merci pour votre réservation !"
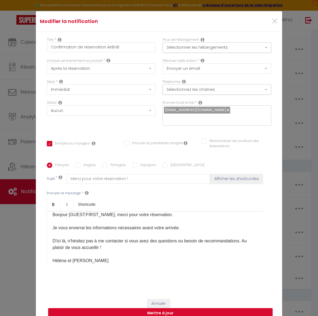
scroll to position [0, 0]
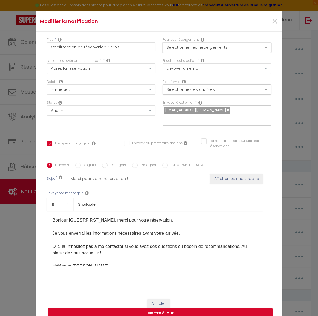
click at [224, 53] on button "Sélectionner les hébergements" at bounding box center [216, 47] width 109 height 10
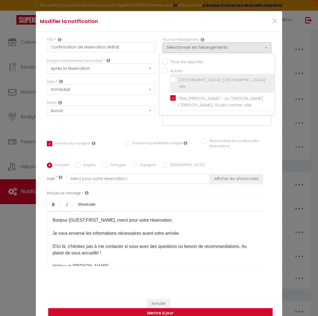
click at [200, 85] on input "[GEOGRAPHIC_DATA], [GEOGRAPHIC_DATA]-ville" at bounding box center [222, 82] width 104 height 5
checkbox input "true"
checkbox input "false"
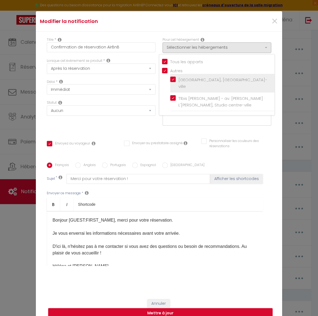
checkbox input "false"
checkbox input "true"
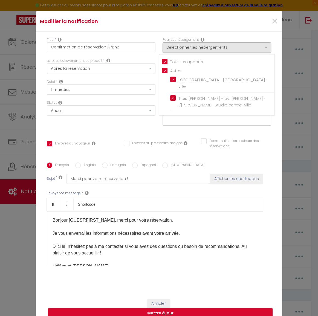
click at [271, 120] on div "Envoyer à cet email * sim.lna.13avril@gmail.com" at bounding box center [217, 115] width 116 height 31
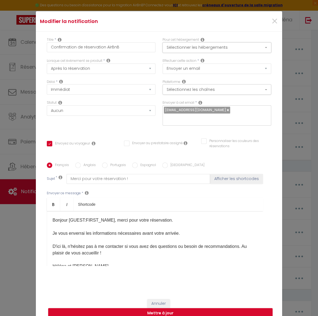
click at [238, 48] on button "Sélectionner les hébergements" at bounding box center [216, 47] width 109 height 10
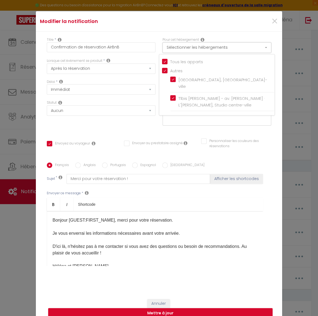
click at [238, 48] on button "Sélectionner les hébergements" at bounding box center [216, 47] width 109 height 10
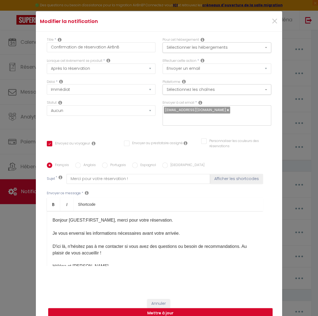
click at [175, 309] on button "Mettre à jour" at bounding box center [160, 313] width 224 height 10
checkbox input "true"
checkbox input "false"
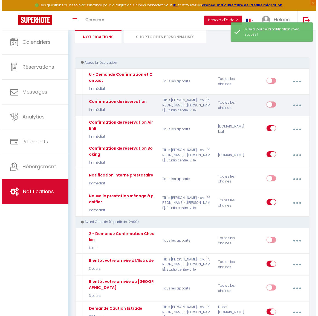
scroll to position [50, 0]
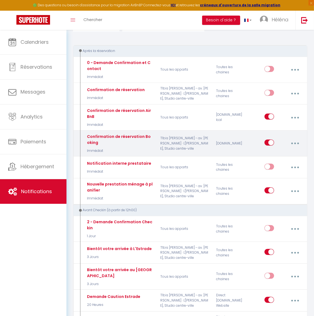
click at [296, 144] on button "button" at bounding box center [295, 143] width 14 height 10
click at [287, 156] on link "Editer" at bounding box center [280, 156] width 40 height 9
type input "Confirmation de réservation Booking"
select select "Immédiat"
select select
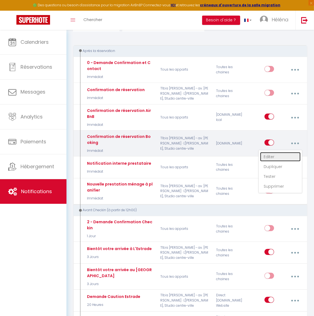
checkbox input "true"
checkbox input "false"
radio input "true"
type input "Merci pour votre réservation !"
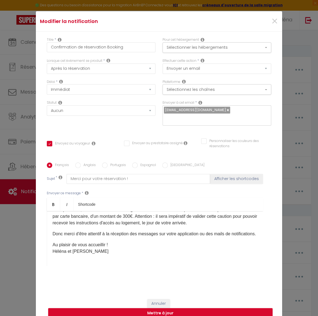
scroll to position [54, 0]
